Goal: Information Seeking & Learning: Learn about a topic

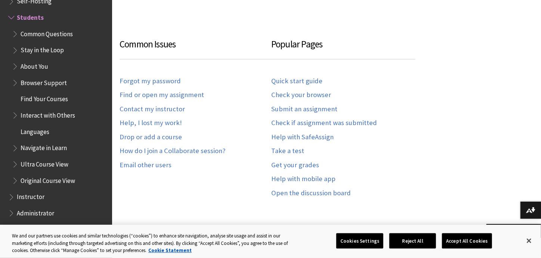
scroll to position [425, 0]
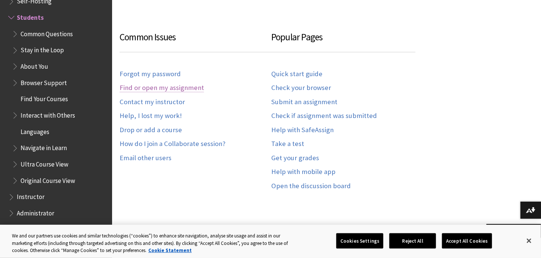
click at [154, 88] on link "Find or open my assignment" at bounding box center [161, 88] width 84 height 9
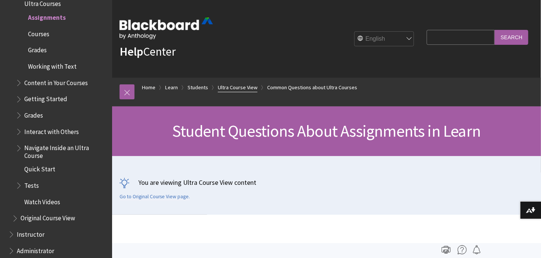
click at [224, 87] on link "Ultra Course View" at bounding box center [238, 87] width 40 height 9
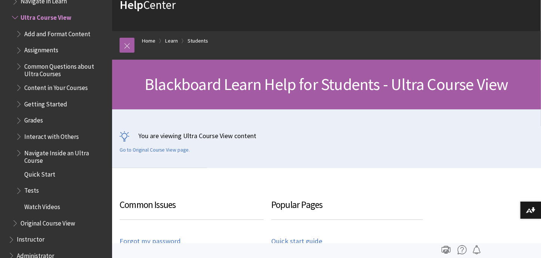
scroll to position [45, 0]
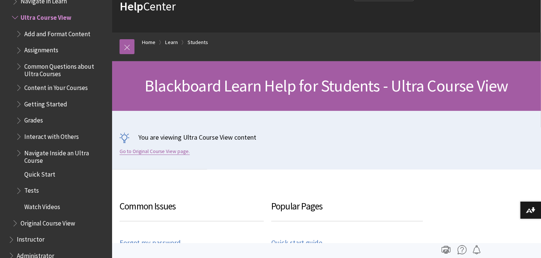
click at [156, 148] on link "Go to Original Course View page." at bounding box center [154, 151] width 70 height 7
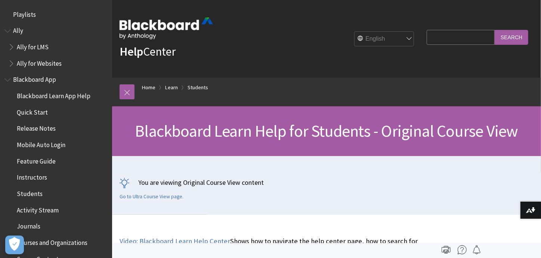
scroll to position [882, 0]
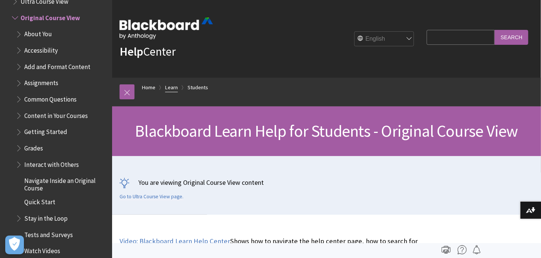
click at [167, 89] on link "Learn" at bounding box center [171, 87] width 13 height 9
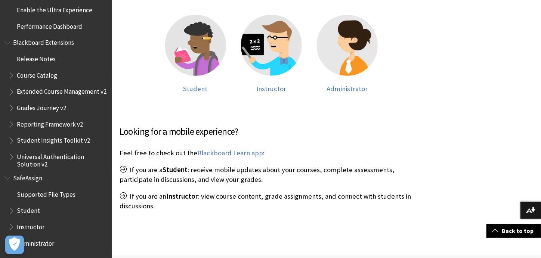
scroll to position [780, 0]
click at [34, 192] on span "Supported File Types" at bounding box center [46, 193] width 59 height 10
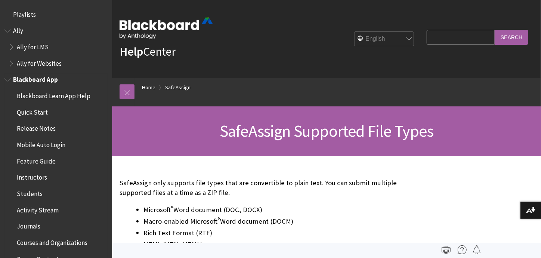
click at [24, 81] on span "Blackboard App" at bounding box center [35, 79] width 45 height 10
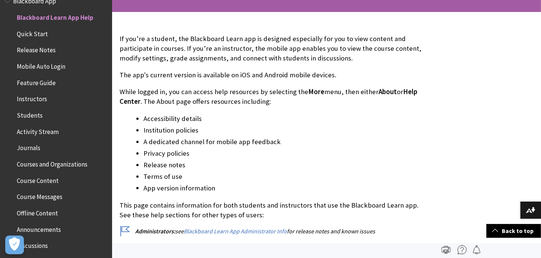
scroll to position [142, 0]
